Goal: Entertainment & Leisure: Consume media (video, audio)

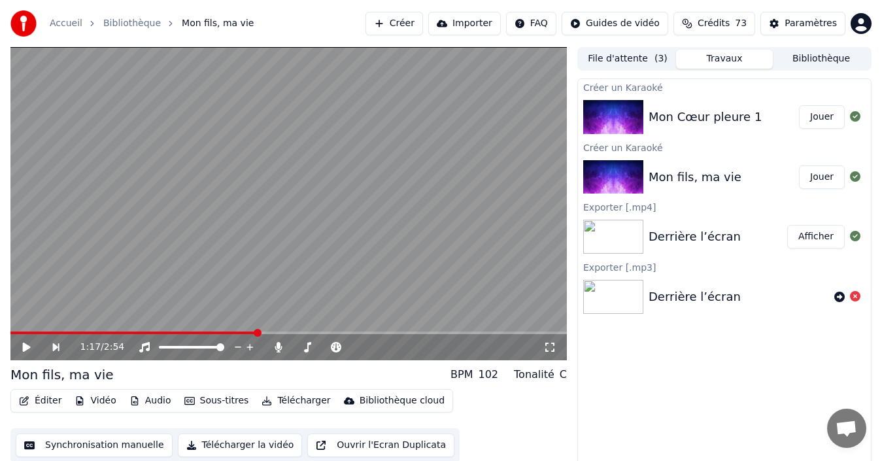
click at [686, 239] on div "Derrière l’écran" at bounding box center [694, 236] width 92 height 18
click at [816, 237] on button "Afficher" at bounding box center [816, 237] width 58 height 24
click at [813, 236] on button "Afficher" at bounding box center [816, 237] width 58 height 24
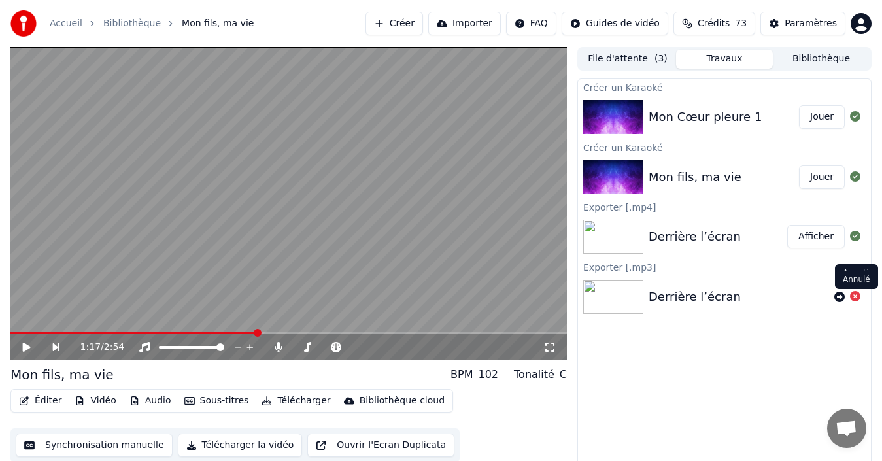
click at [856, 297] on icon at bounding box center [855, 296] width 10 height 10
click at [838, 298] on icon at bounding box center [839, 297] width 10 height 10
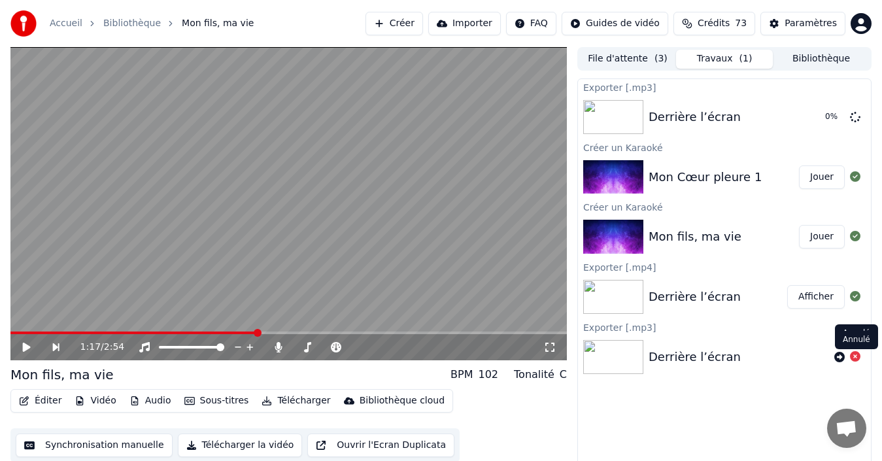
click at [855, 359] on icon at bounding box center [855, 356] width 10 height 10
click at [855, 357] on icon at bounding box center [855, 356] width 10 height 10
click at [814, 299] on button "Afficher" at bounding box center [816, 297] width 58 height 24
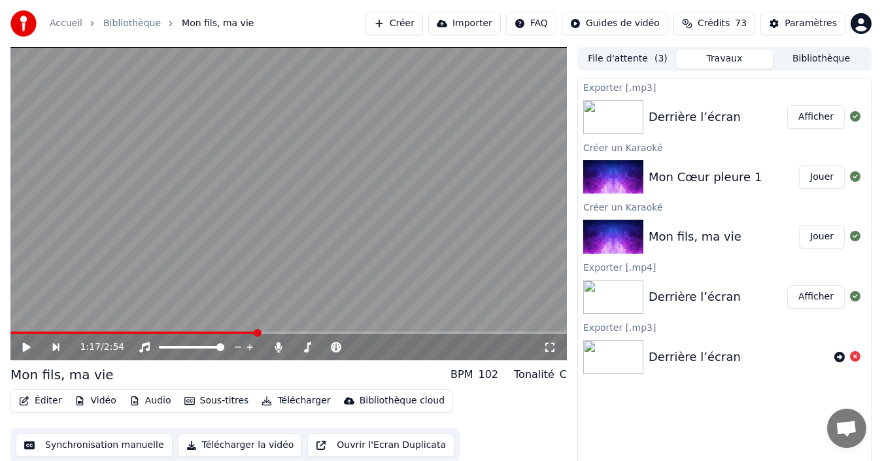
click at [812, 118] on button "Afficher" at bounding box center [816, 117] width 58 height 24
click at [805, 126] on button "Afficher" at bounding box center [816, 117] width 58 height 24
click at [800, 56] on button "Bibliothèque" at bounding box center [821, 59] width 97 height 19
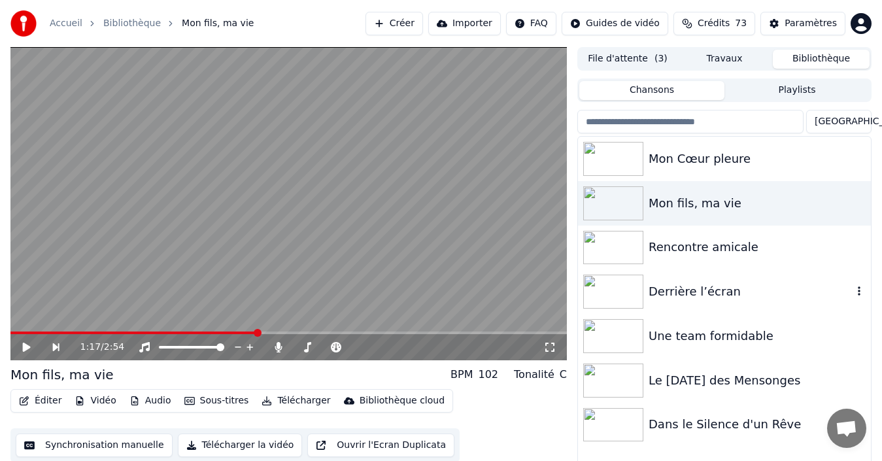
click at [616, 291] on img at bounding box center [613, 292] width 60 height 34
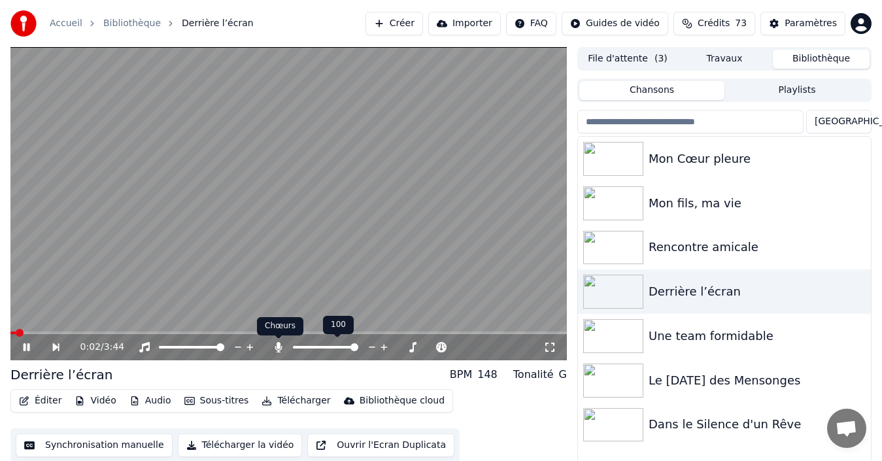
click at [276, 348] on icon at bounding box center [278, 347] width 13 height 10
click at [33, 346] on icon at bounding box center [35, 347] width 29 height 10
click at [381, 348] on span at bounding box center [378, 347] width 8 height 8
click at [28, 346] on icon at bounding box center [27, 346] width 8 height 9
click at [28, 346] on icon at bounding box center [27, 347] width 7 height 8
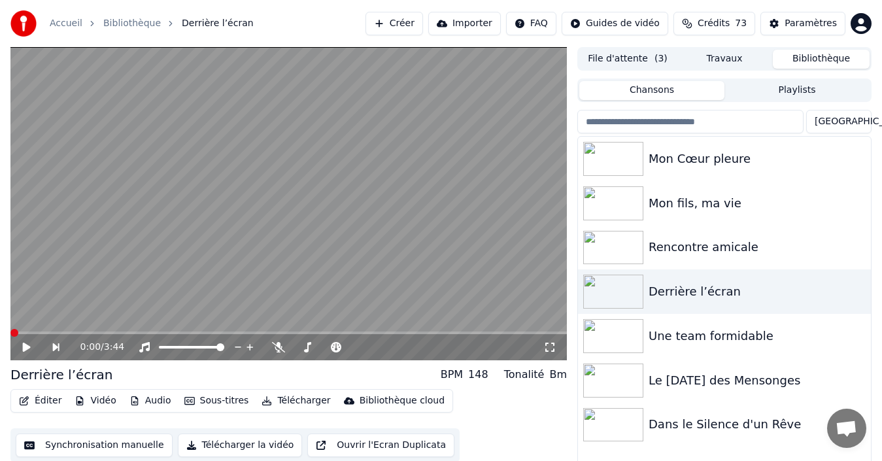
click at [10, 337] on span at bounding box center [14, 333] width 8 height 8
click at [28, 346] on icon at bounding box center [27, 346] width 8 height 9
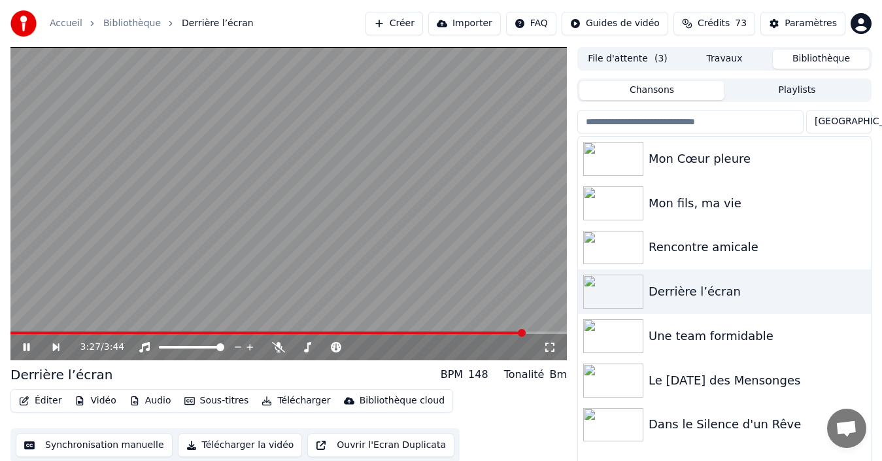
click at [23, 346] on icon at bounding box center [35, 347] width 29 height 10
click at [13, 333] on span at bounding box center [267, 332] width 515 height 3
